Goal: Answer question/provide support: Share knowledge or assist other users

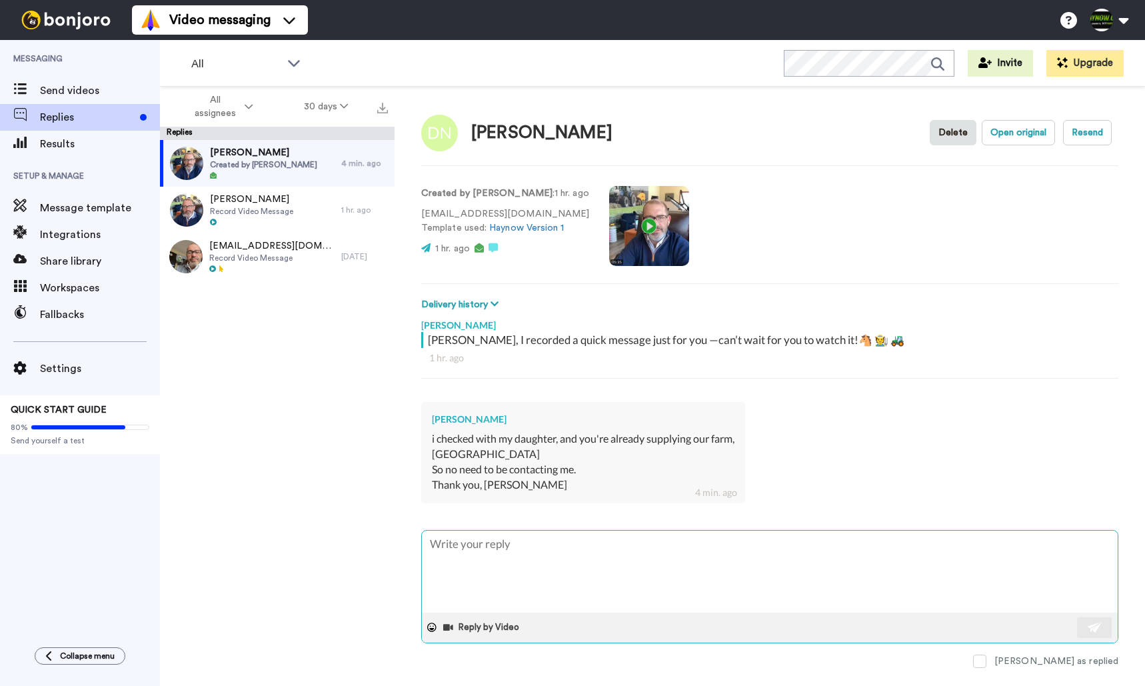
click at [513, 534] on textarea at bounding box center [770, 571] width 696 height 82
type textarea "W"
type textarea "x"
type textarea "Wo"
type textarea "x"
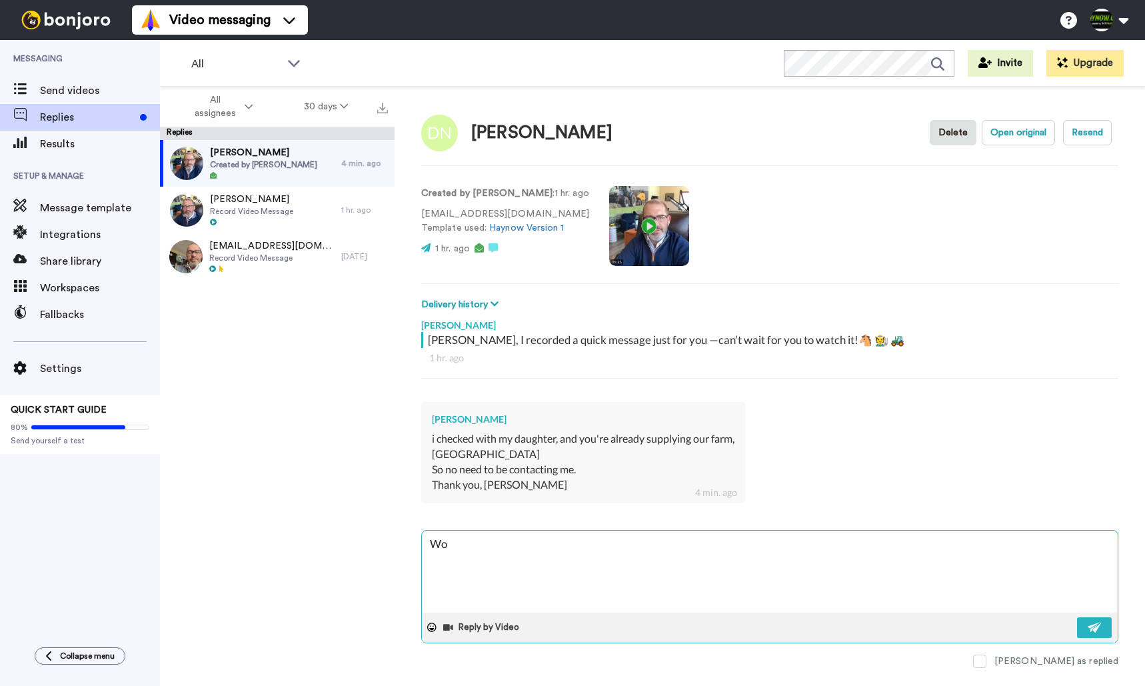
type textarea "Wow"
type textarea "x"
type textarea "Wow"
type textarea "x"
type textarea "Wow -"
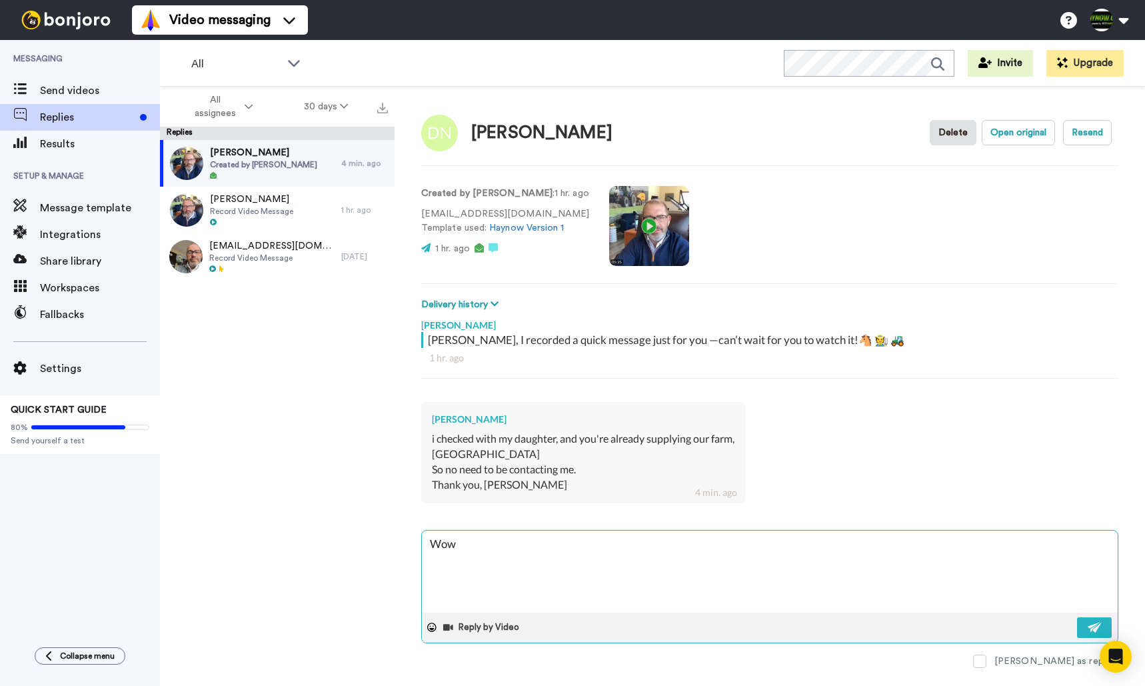
type textarea "x"
type textarea "Wow -"
type textarea "x"
type textarea "Wow - s"
type textarea "x"
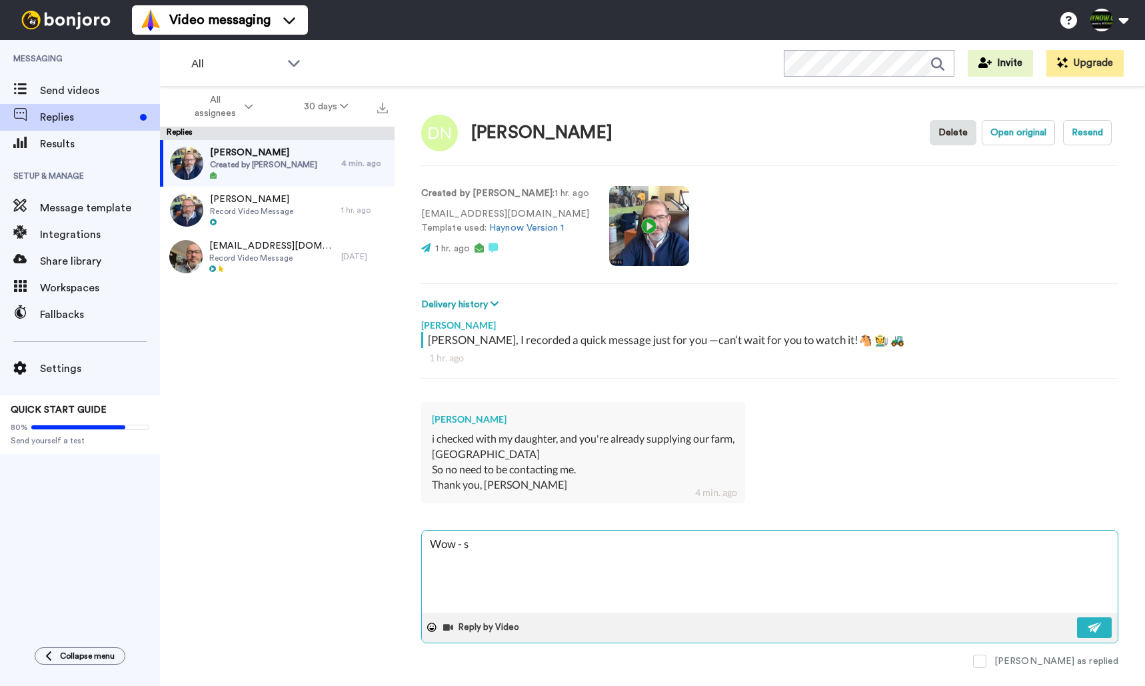
type textarea "Wow - sm"
type textarea "x"
type textarea "Wow - sma"
type textarea "x"
type textarea "Wow - smal"
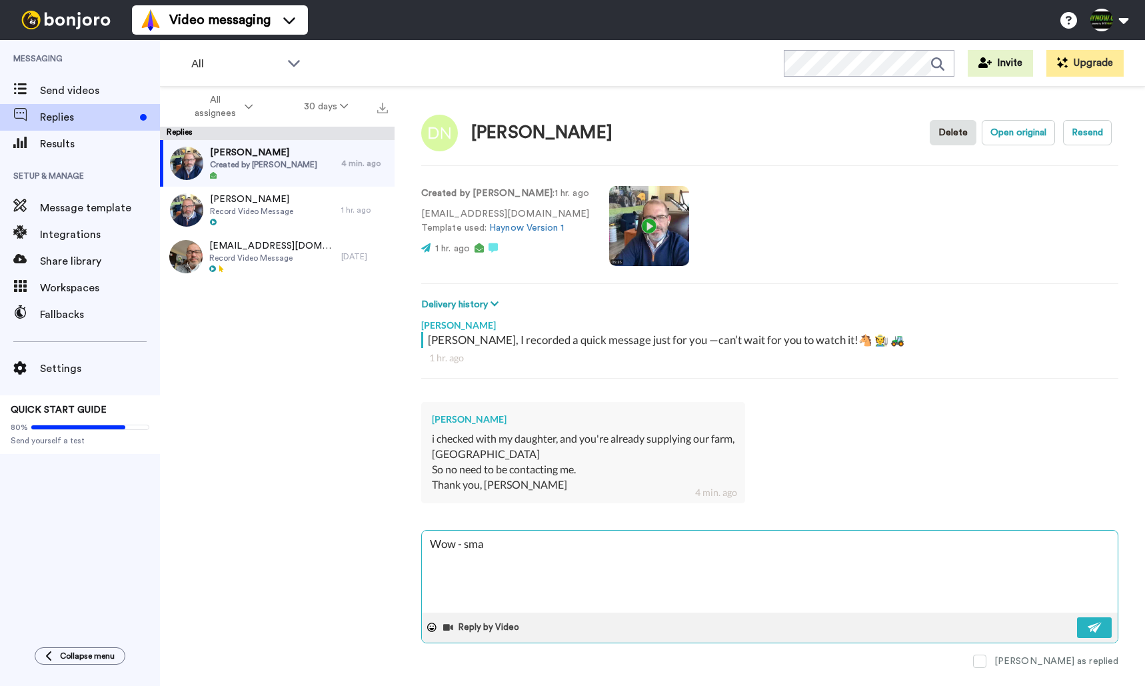
type textarea "x"
type textarea "Wow - small"
type textarea "x"
type textarea "Wow - small"
type textarea "x"
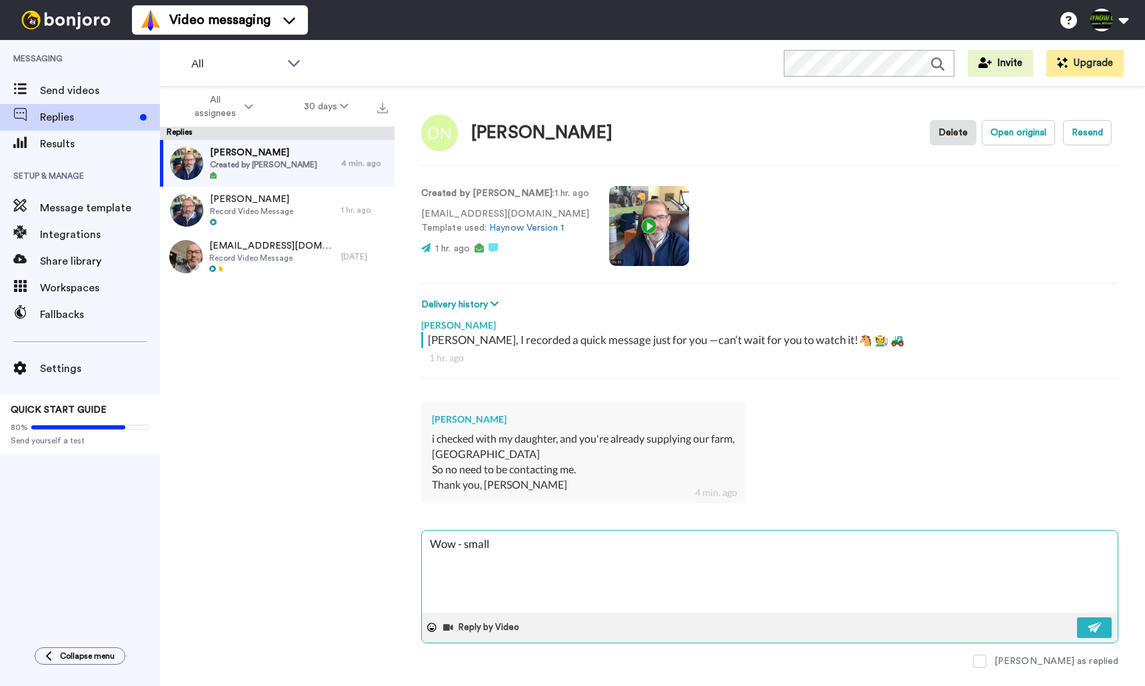
type textarea "Wow - small w"
type textarea "x"
type textarea "Wow - small wo"
type textarea "x"
type textarea "Wow - small wor"
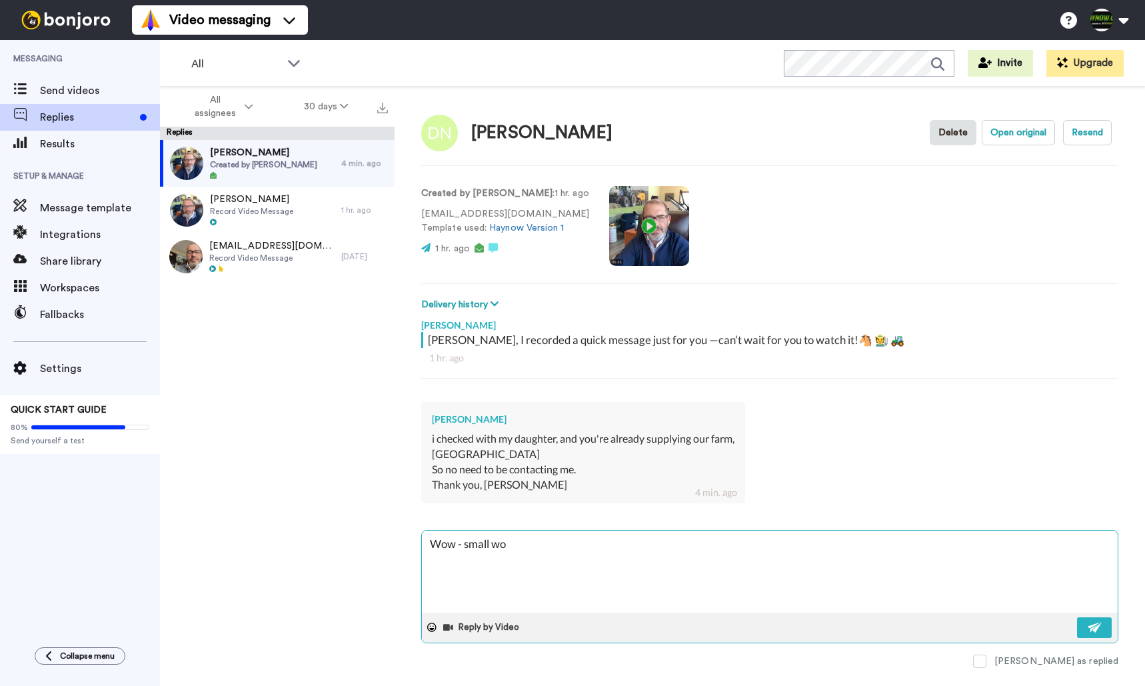
type textarea "x"
type textarea "Wow - small worl"
type textarea "x"
type textarea "Wow - small world"
type textarea "x"
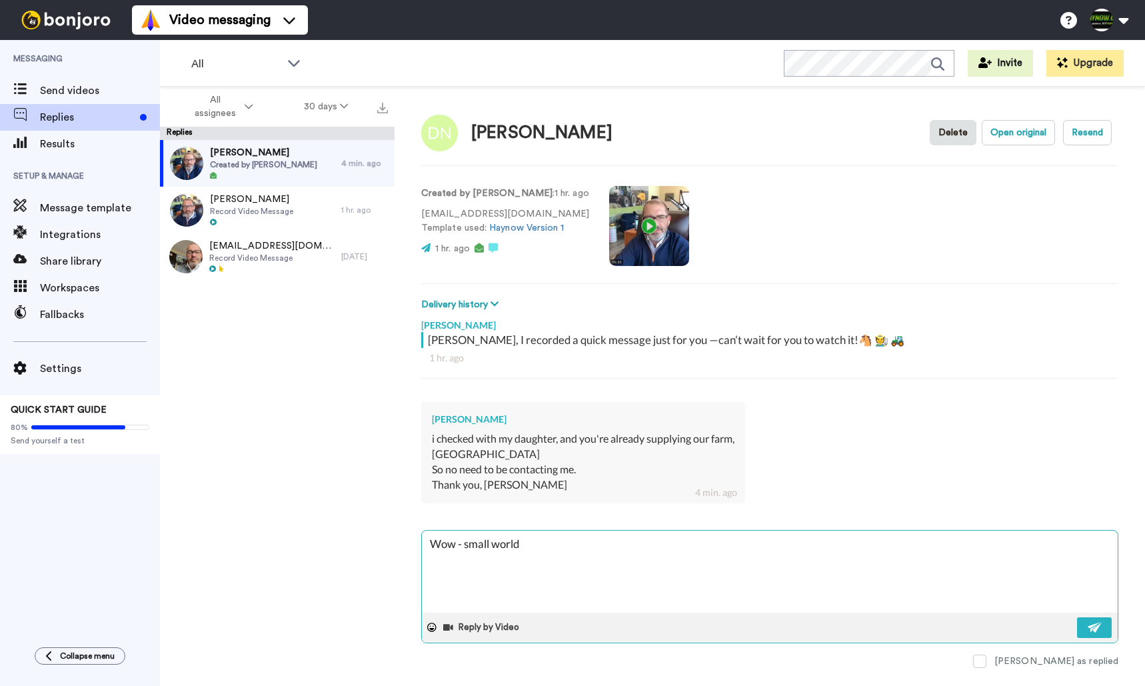
type textarea "Wow - small world!"
type textarea "x"
type textarea "Wow - small world!"
type textarea "x"
type textarea "Wow - small world! T"
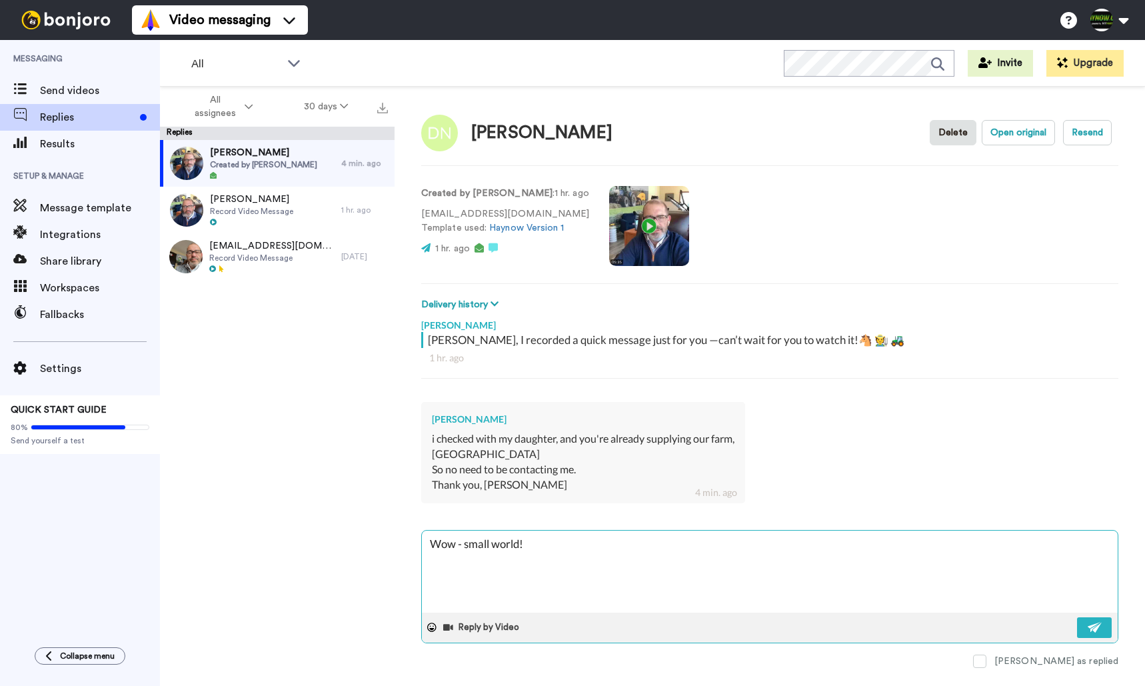
type textarea "x"
type textarea "Wow - small world! Th"
type textarea "x"
type textarea "Wow - small world! Tha"
type textarea "x"
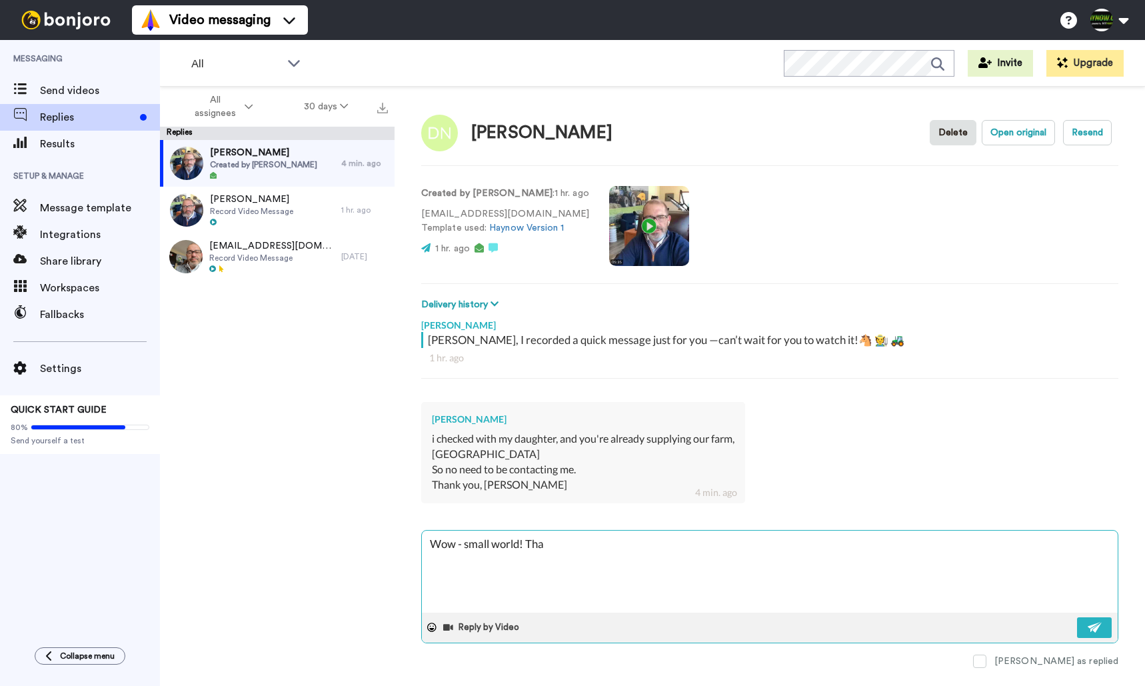
type textarea "Wow - small world! Than"
type textarea "x"
type textarea "Wow - small world! Thank"
type textarea "x"
type textarea "Wow - small world! Thanks"
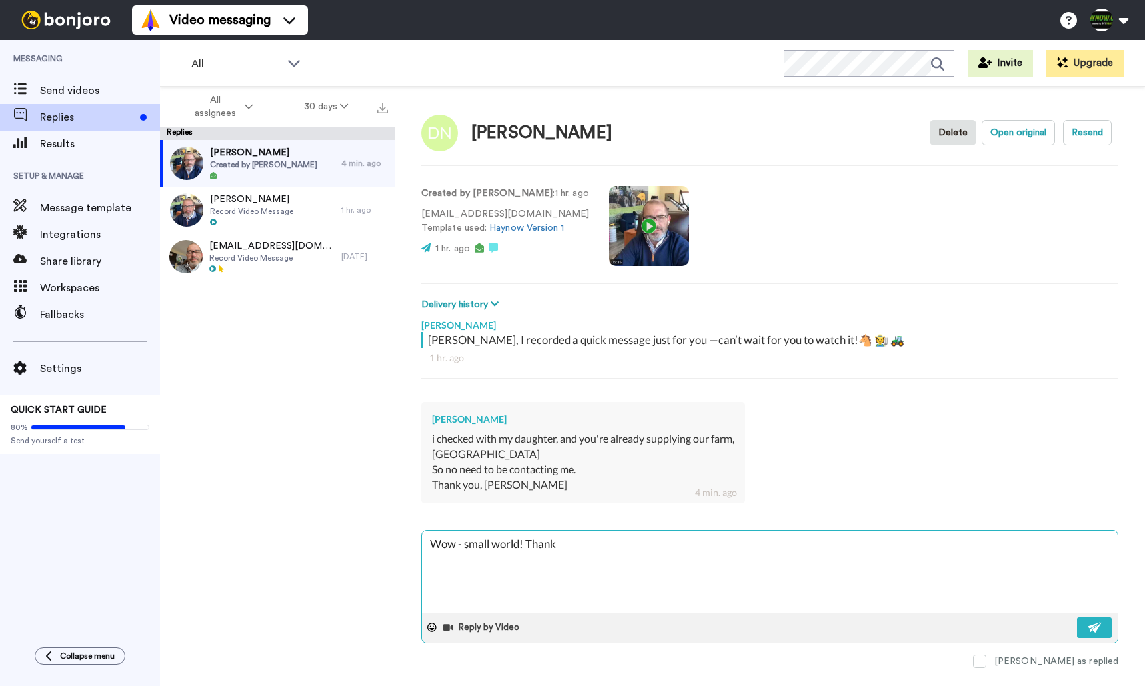
type textarea "x"
type textarea "Wow - small world! Thanks"
type textarea "x"
type textarea "Wow - small world! Thanks f"
type textarea "x"
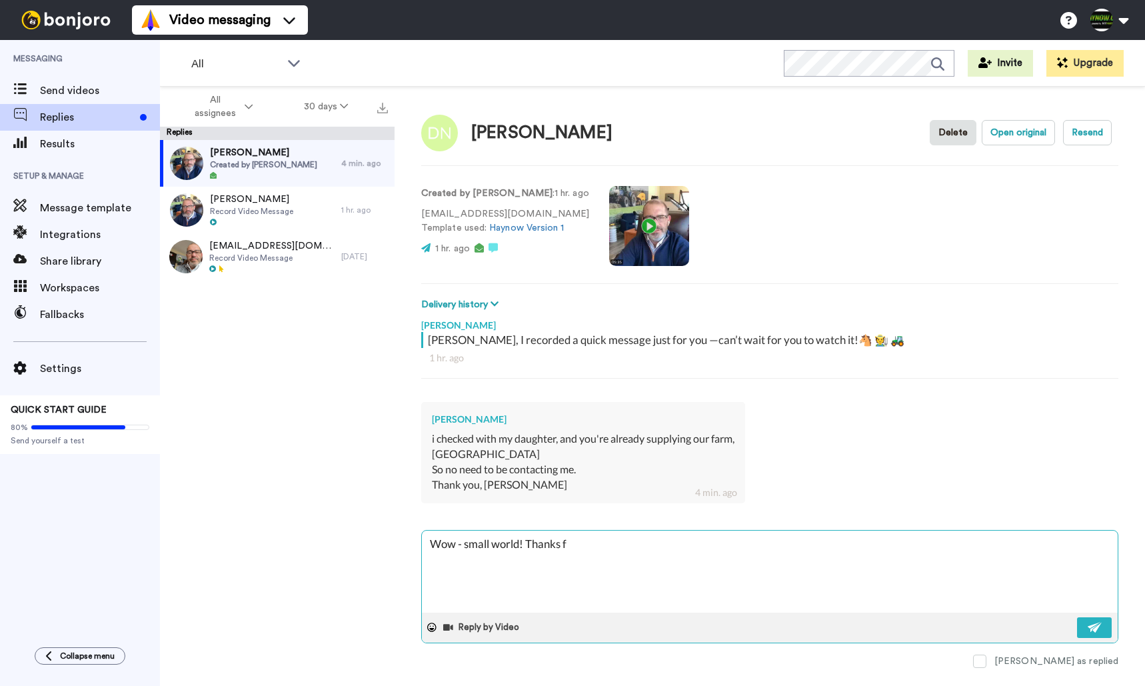
type textarea "Wow - small world! Thanks fo"
type textarea "x"
type textarea "Wow - small world! Thanks for"
type textarea "x"
type textarea "Wow - small world! Thanks for"
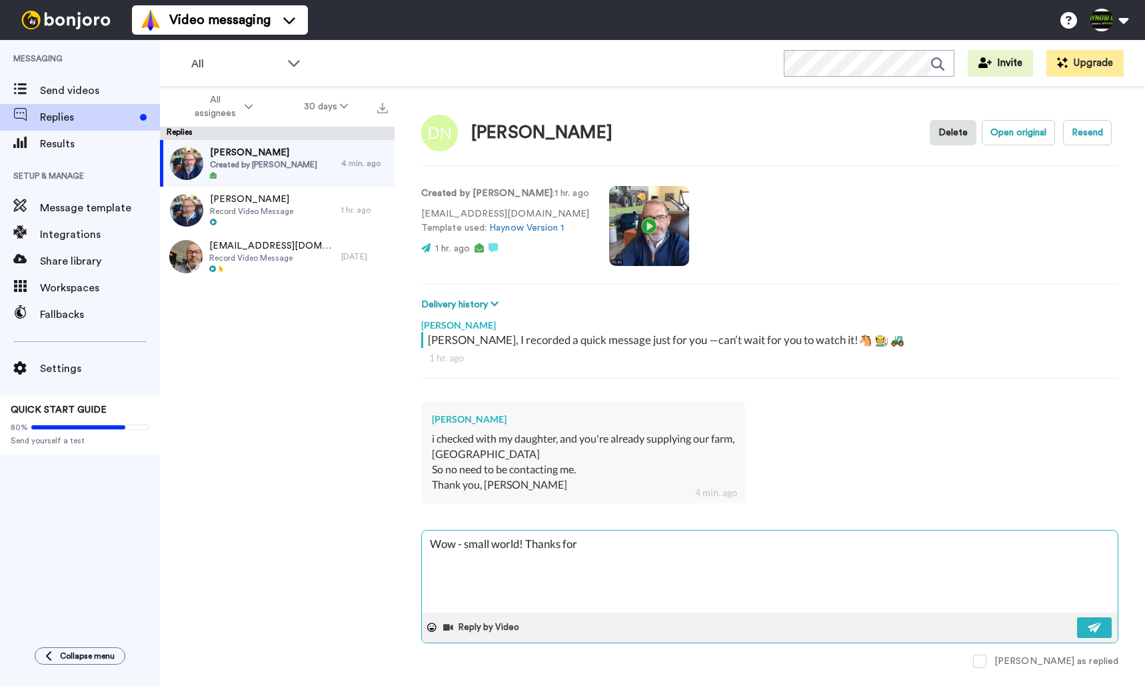
type textarea "x"
type textarea "Wow - small world! Thanks for t"
type textarea "x"
type textarea "Wow - small world! Thanks for th"
type textarea "x"
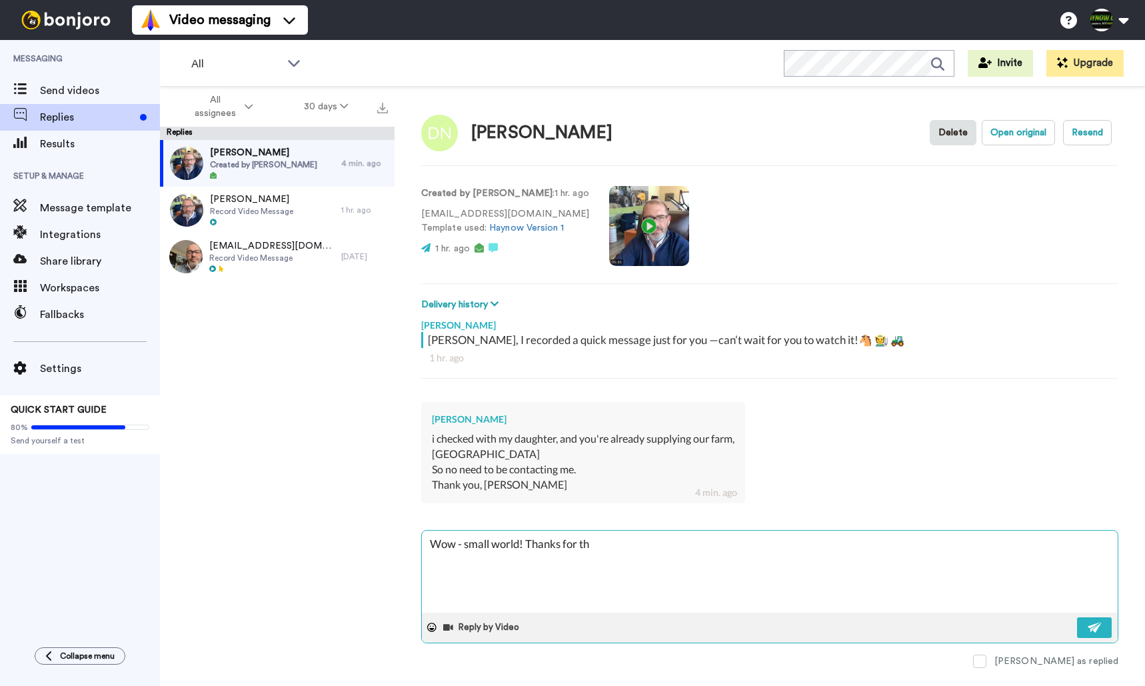
type textarea "Wow - small world! Thanks for the"
type textarea "x"
type textarea "Wow - small world! Thanks for the"
type textarea "x"
type textarea "Wow - small world! Thanks for the r"
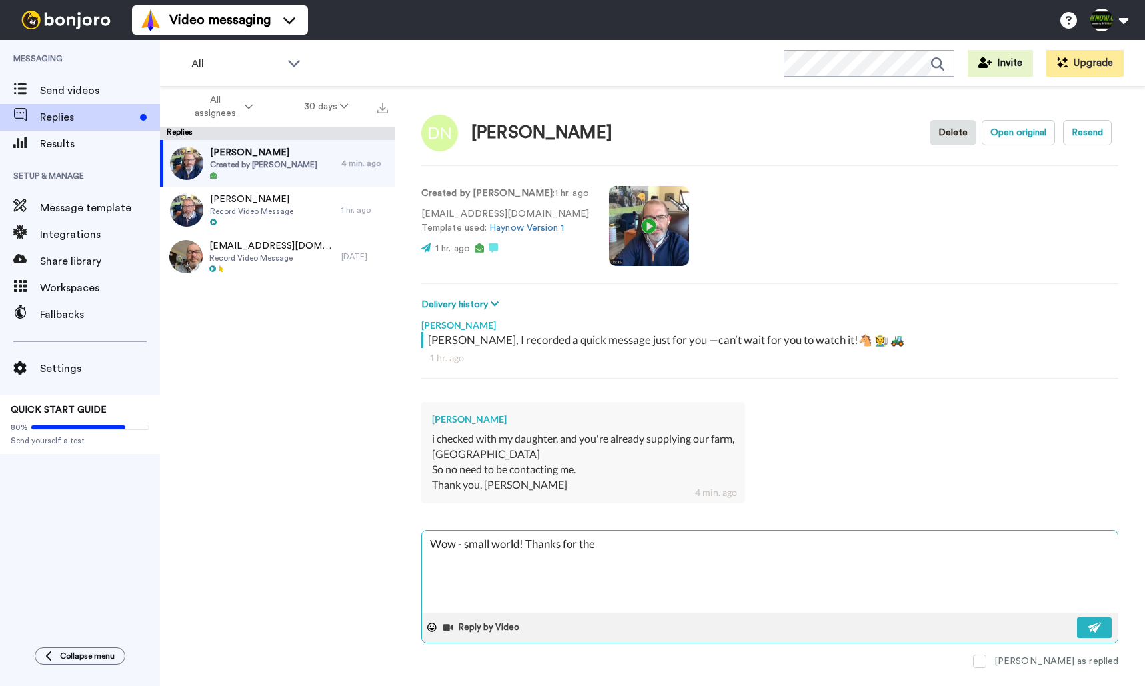
type textarea "x"
type textarea "Wow - small world! Thanks for the re"
type textarea "x"
type textarea "Wow - small world! Thanks for the rep"
type textarea "x"
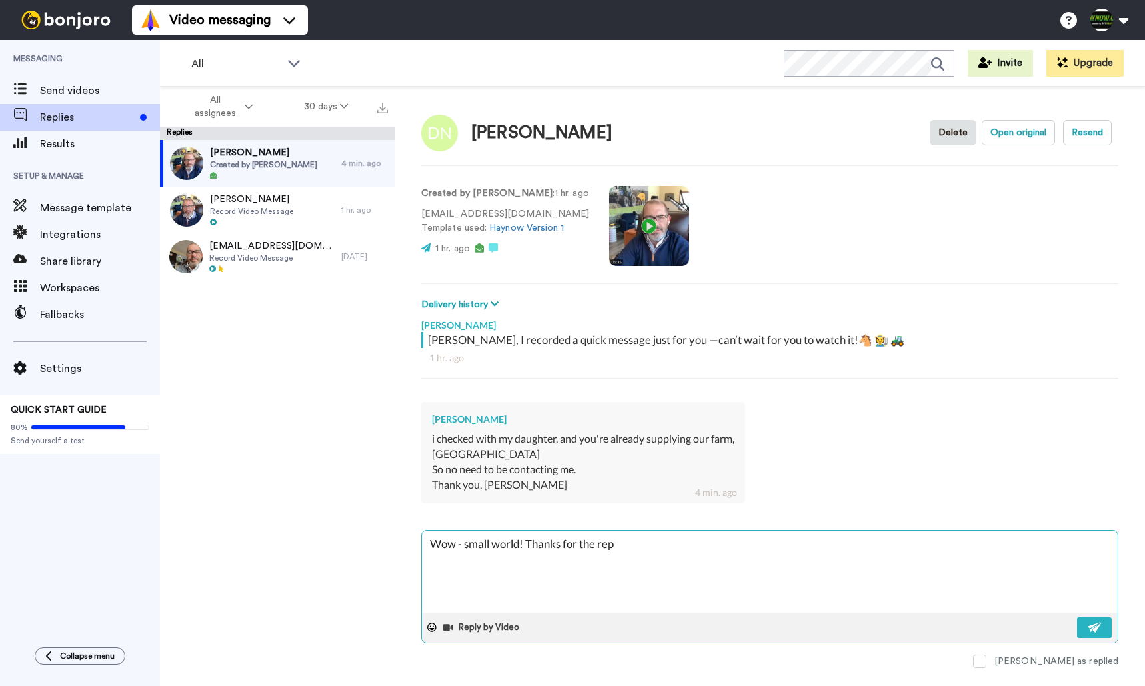
type textarea "Wow - small world! Thanks for the repl"
type textarea "x"
type textarea "Wow - small world! Thanks for the reply"
type textarea "x"
type textarea "Wow - small world! Thanks for the reply"
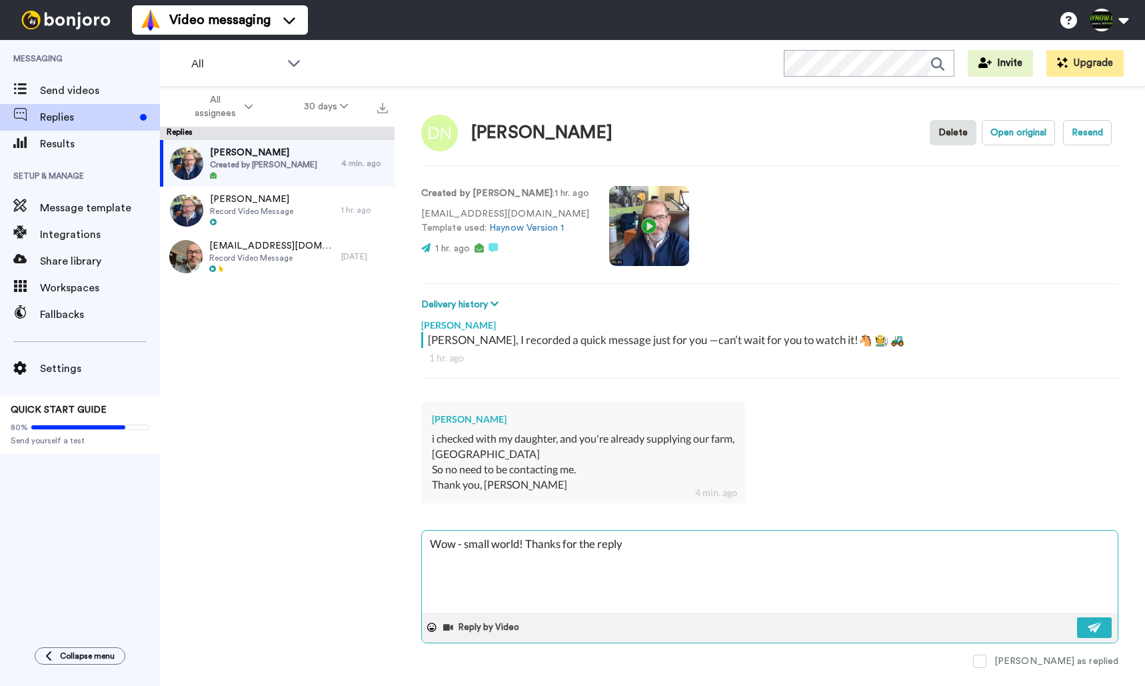
type textarea "x"
type textarea "Wow - small world! Thanks for the reply D"
type textarea "x"
type textarea "Wow - small world! Thanks for the reply DE"
type textarea "x"
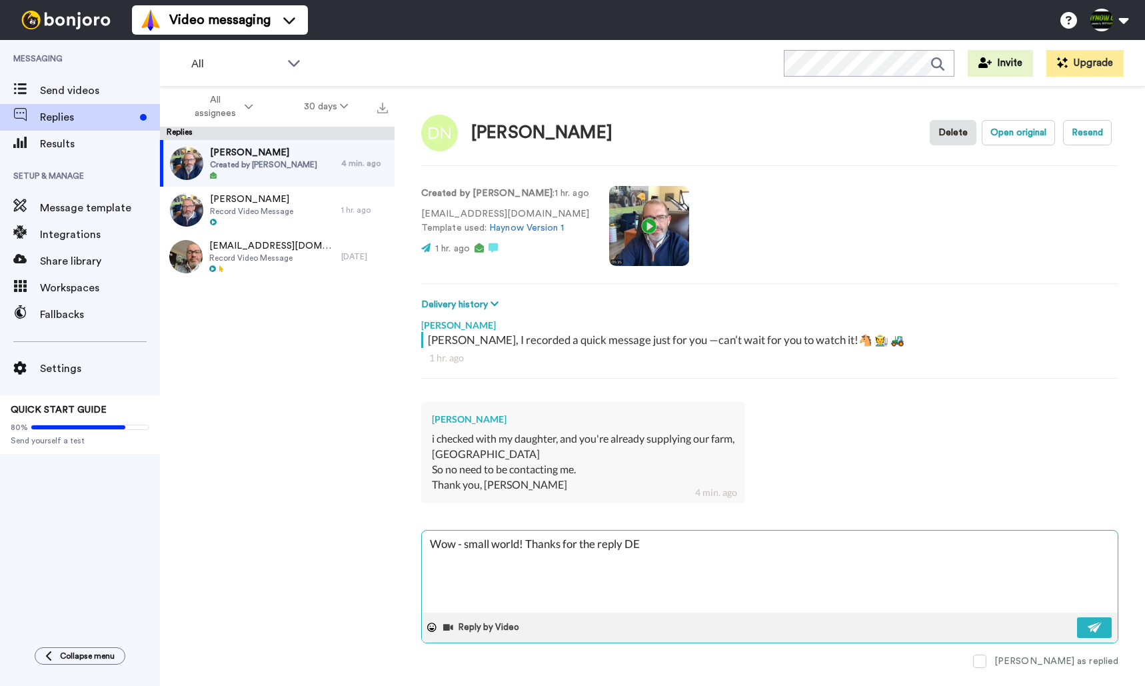
type textarea "Wow - small world! Thanks for the reply DEn"
type textarea "x"
type textarea "Wow - small world! Thanks for the reply DEnn"
type textarea "x"
type textarea "Wow - small world! Thanks for the reply [PERSON_NAME]"
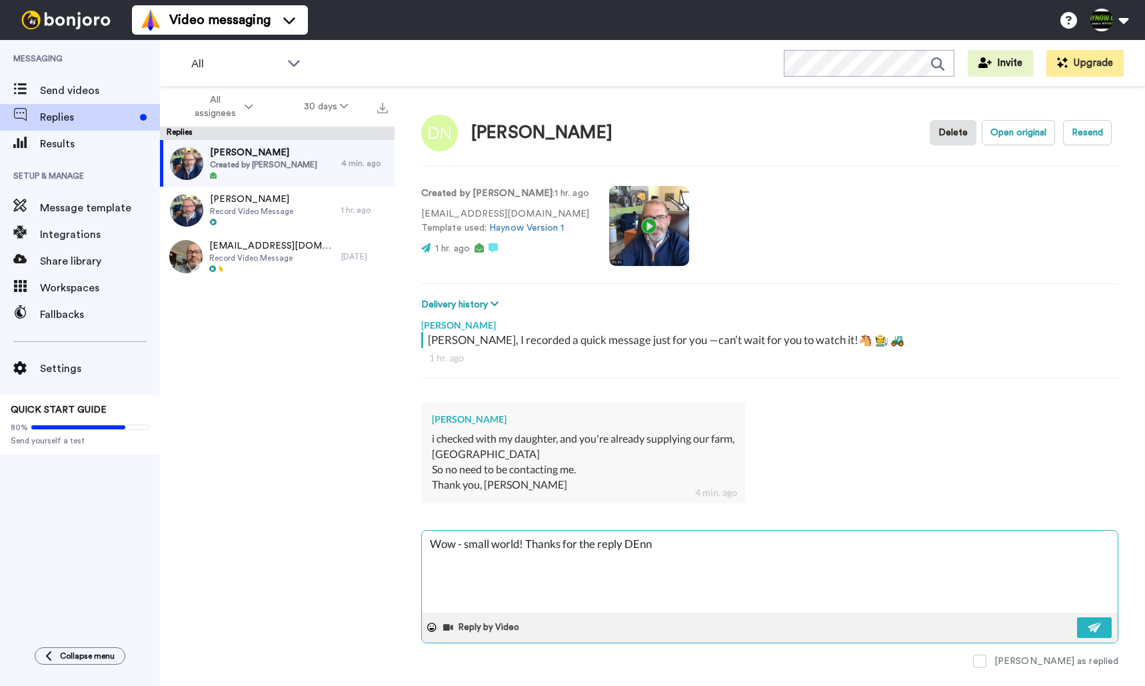
type textarea "x"
type textarea "Wow - small world! Thanks for the reply [PERSON_NAME]"
type textarea "x"
type textarea "Wow - small world! Thanks for the reply [PERSON_NAME]"
type textarea "x"
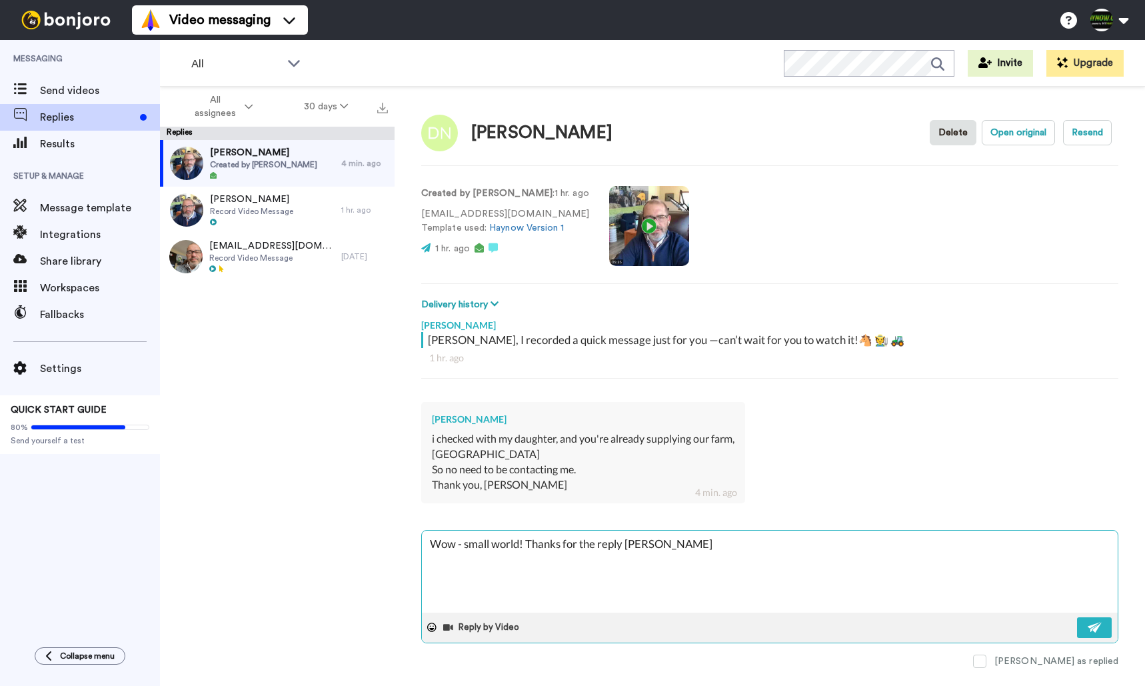
type textarea "Wow - small world! Thanks for the reply DEnn"
type textarea "x"
type textarea "Wow - small world! Thanks for the reply DEn"
type textarea "x"
type textarea "Wow - small world! Thanks for the reply DE"
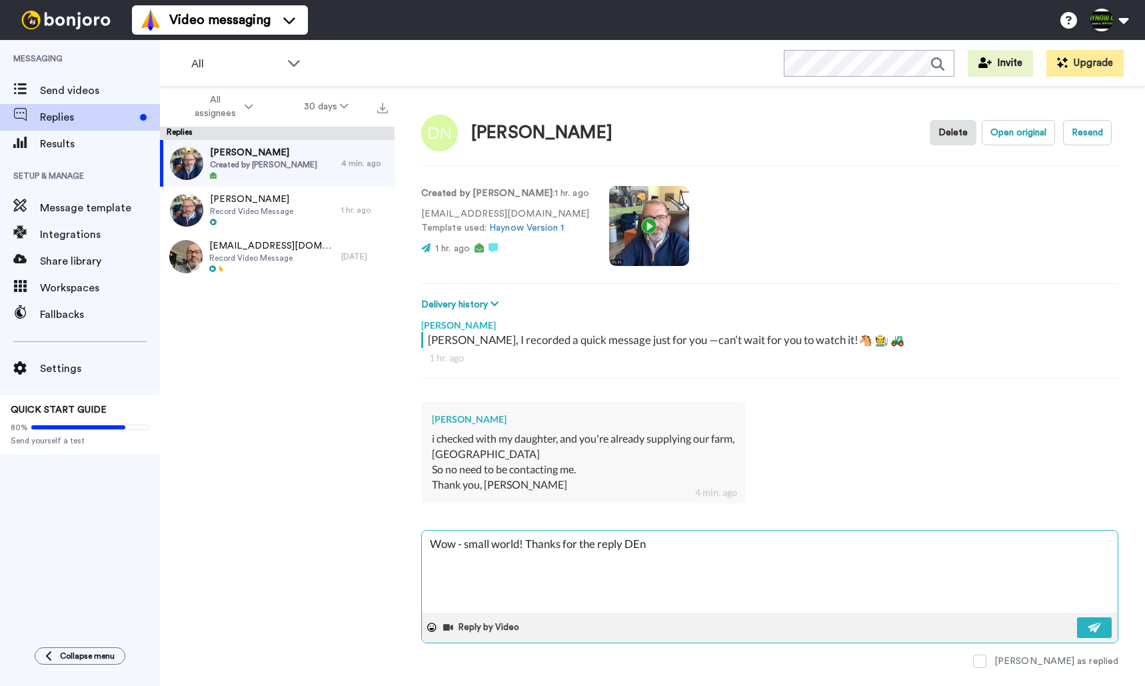
type textarea "x"
type textarea "Wow - small world! Thanks for the reply D"
type textarea "x"
type textarea "Wow - small world! Thanks for the reply De"
type textarea "x"
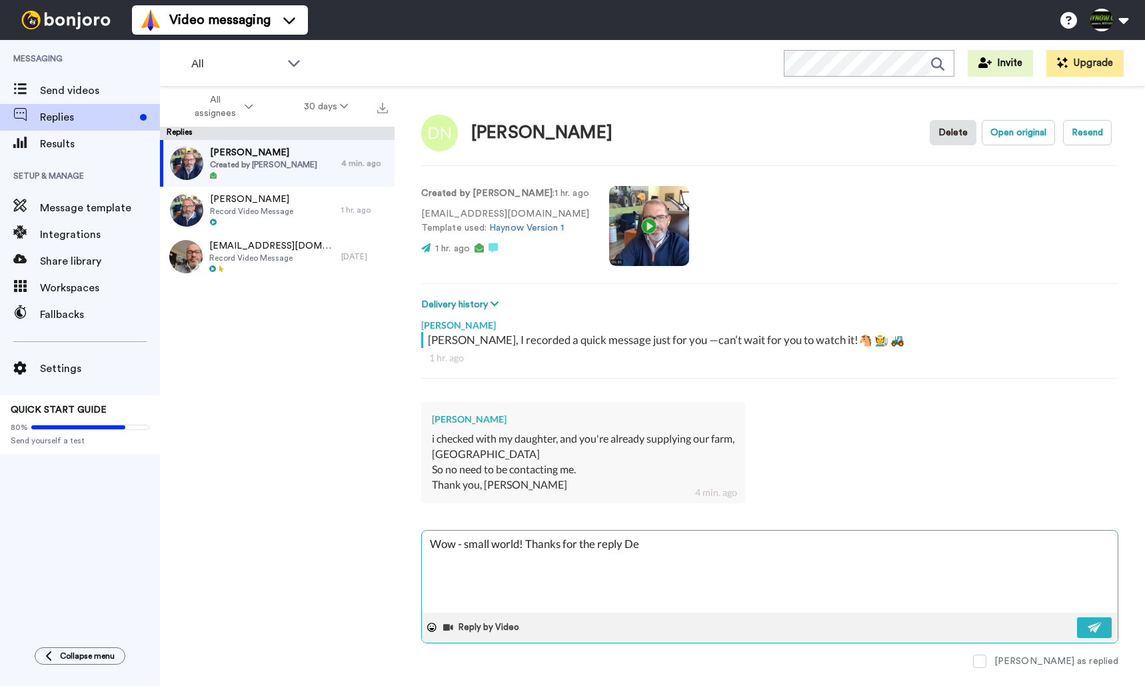
type textarea "Wow - small world! Thanks for the reply Den"
type textarea "x"
type textarea "Wow - small world! Thanks for the reply Denn"
type textarea "x"
type textarea "Wow - small world! Thanks for the reply [PERSON_NAME]"
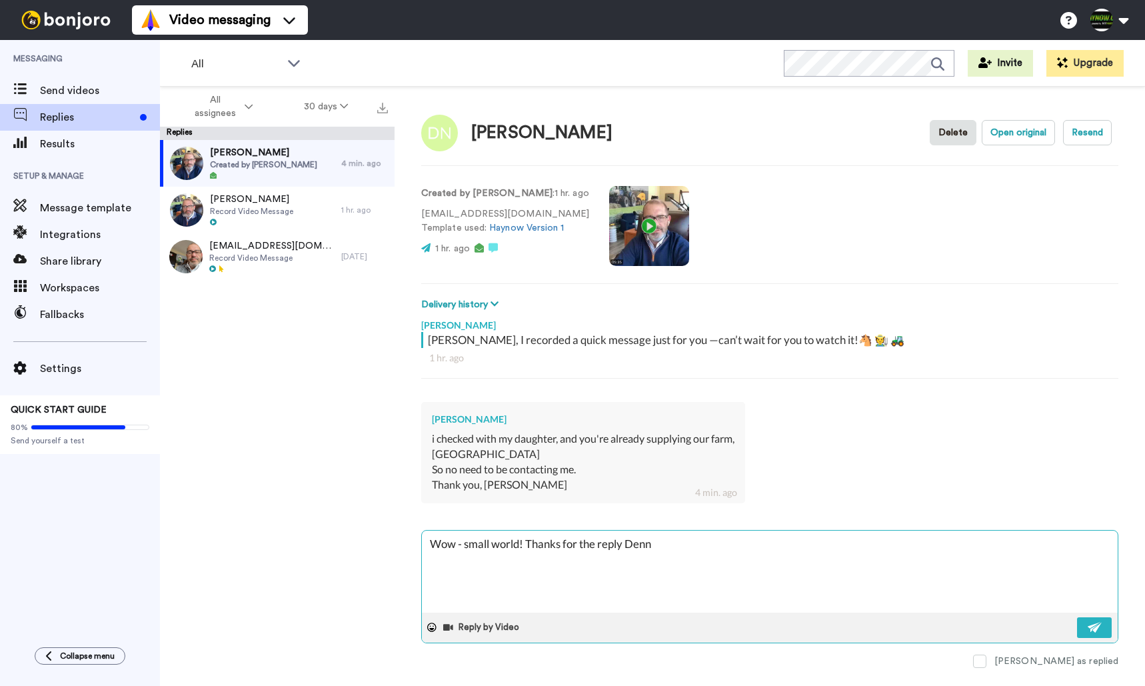
type textarea "x"
type textarea "Wow - small world! Thanks for the reply [PERSON_NAME]"
type textarea "x"
type textarea "Wow - small world! Thanks for the reply [PERSON_NAME]!"
type textarea "x"
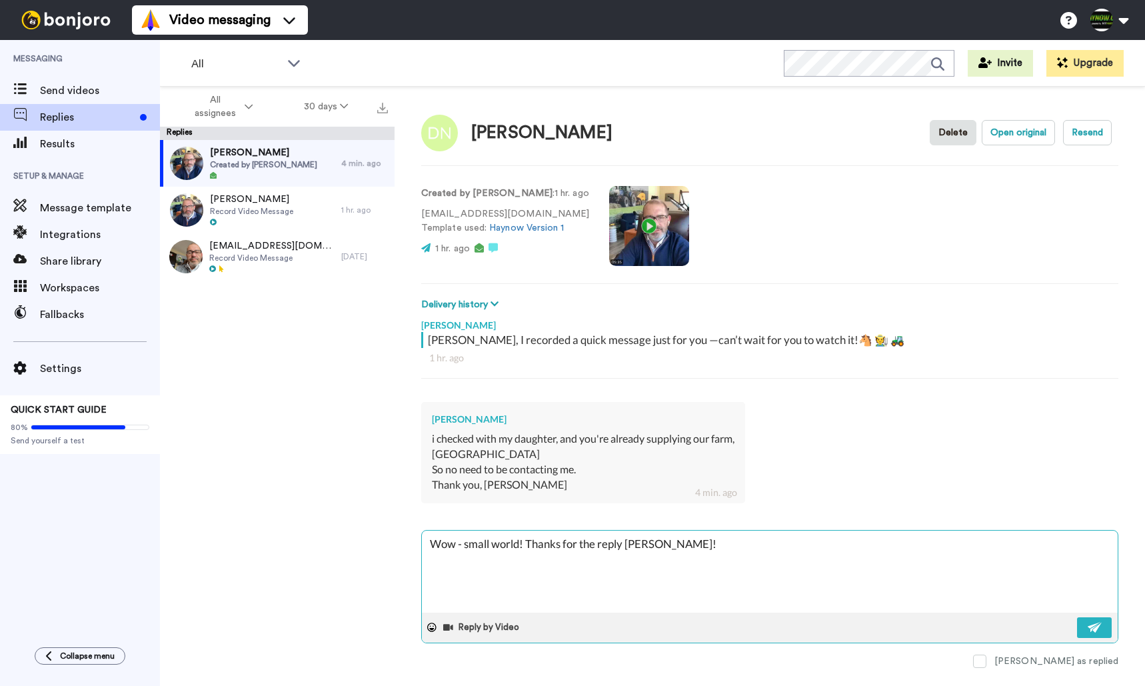
type textarea "Wow - small world! Thanks for the reply [PERSON_NAME]!"
type textarea "x"
type textarea "Wow - small world! Thanks for the reply [PERSON_NAME]!"
click at [1092, 626] on img at bounding box center [1094, 627] width 15 height 11
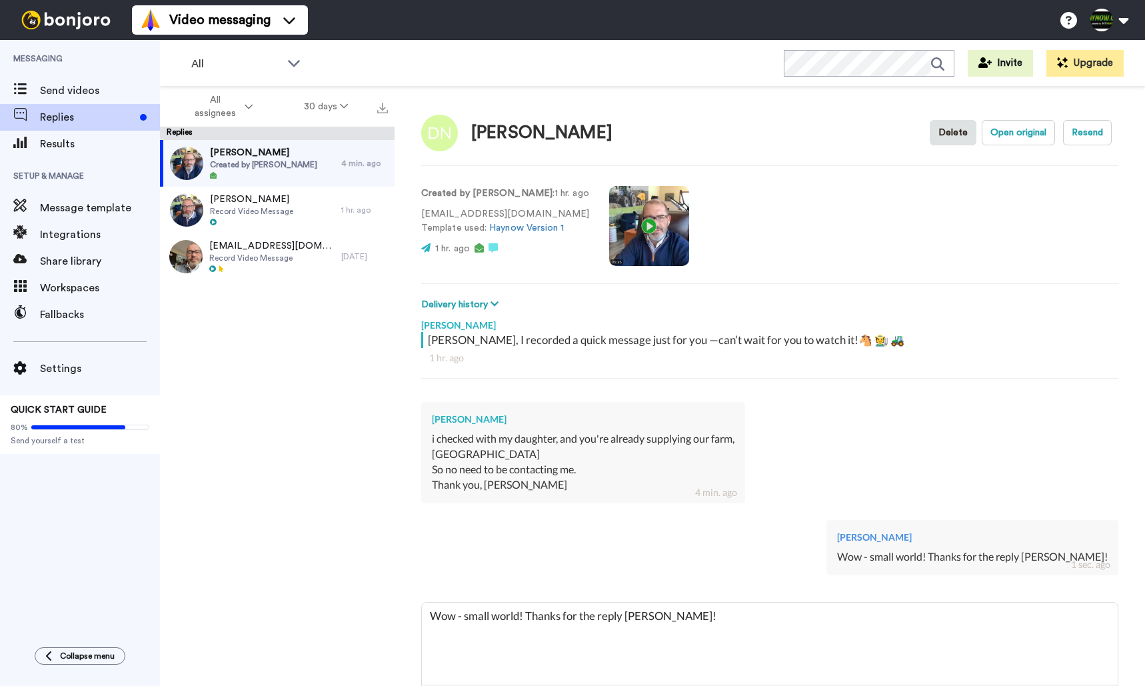
type textarea "x"
click at [633, 225] on video at bounding box center [649, 226] width 80 height 80
click at [632, 232] on video at bounding box center [649, 226] width 80 height 80
click at [652, 232] on video at bounding box center [649, 226] width 80 height 80
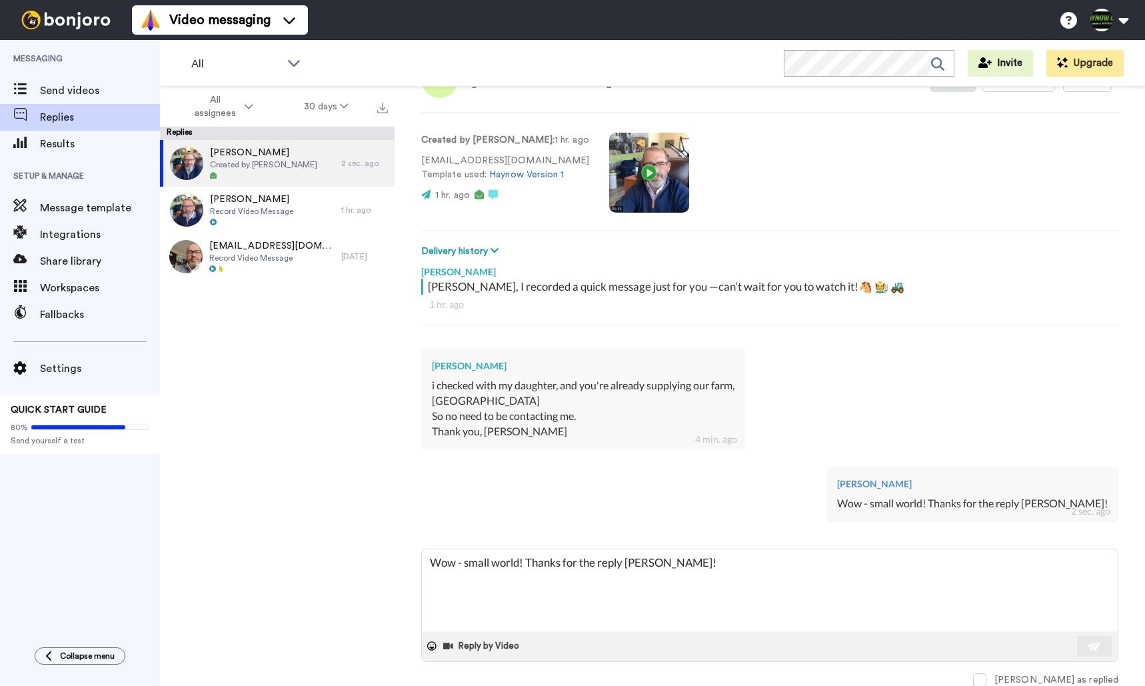
scroll to position [53, 0]
click at [61, 140] on span "Results" at bounding box center [100, 144] width 120 height 16
